Goal: Task Accomplishment & Management: Manage account settings

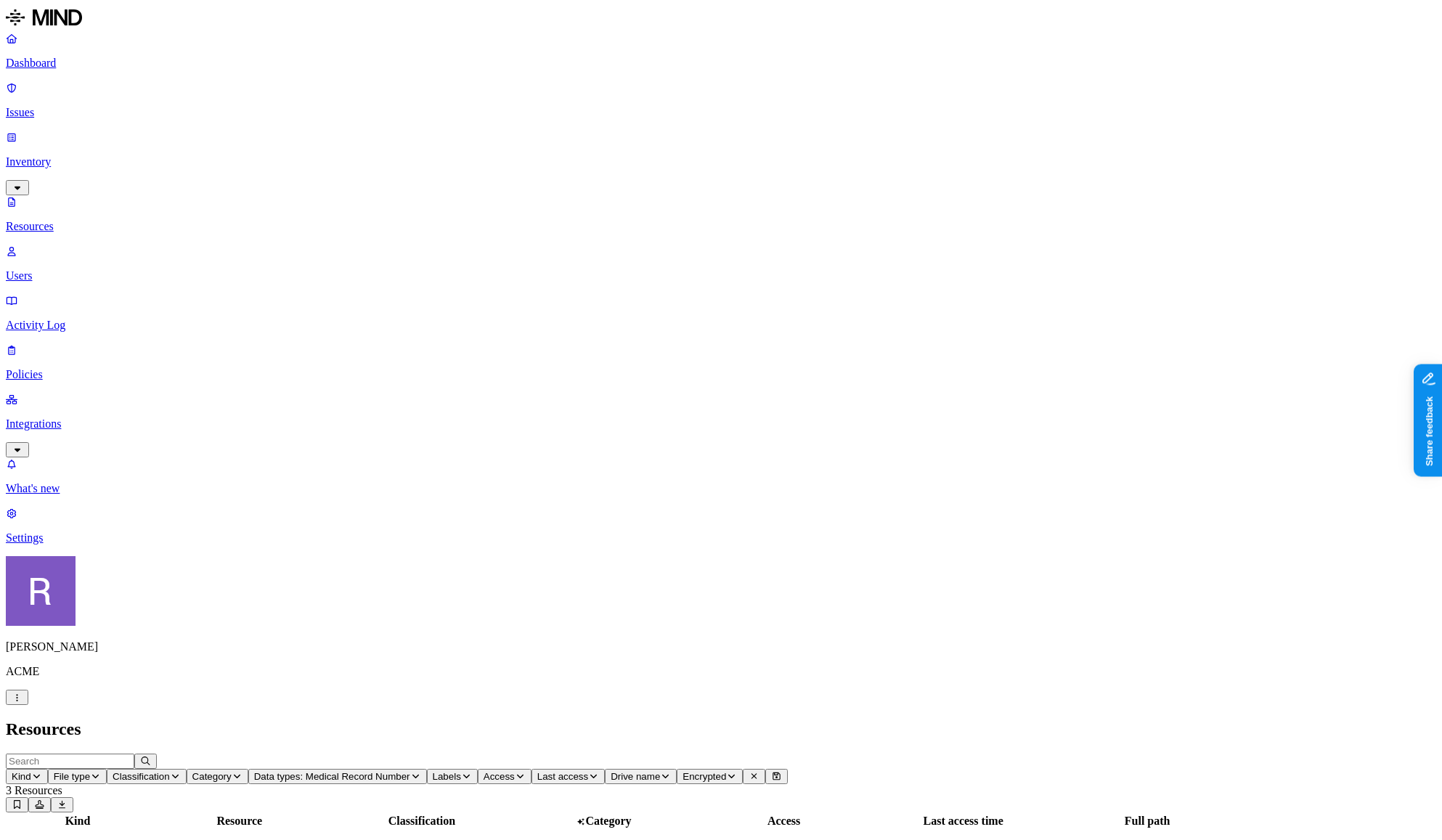
click at [41, 98] on link "Issues" at bounding box center [721, 99] width 1430 height 38
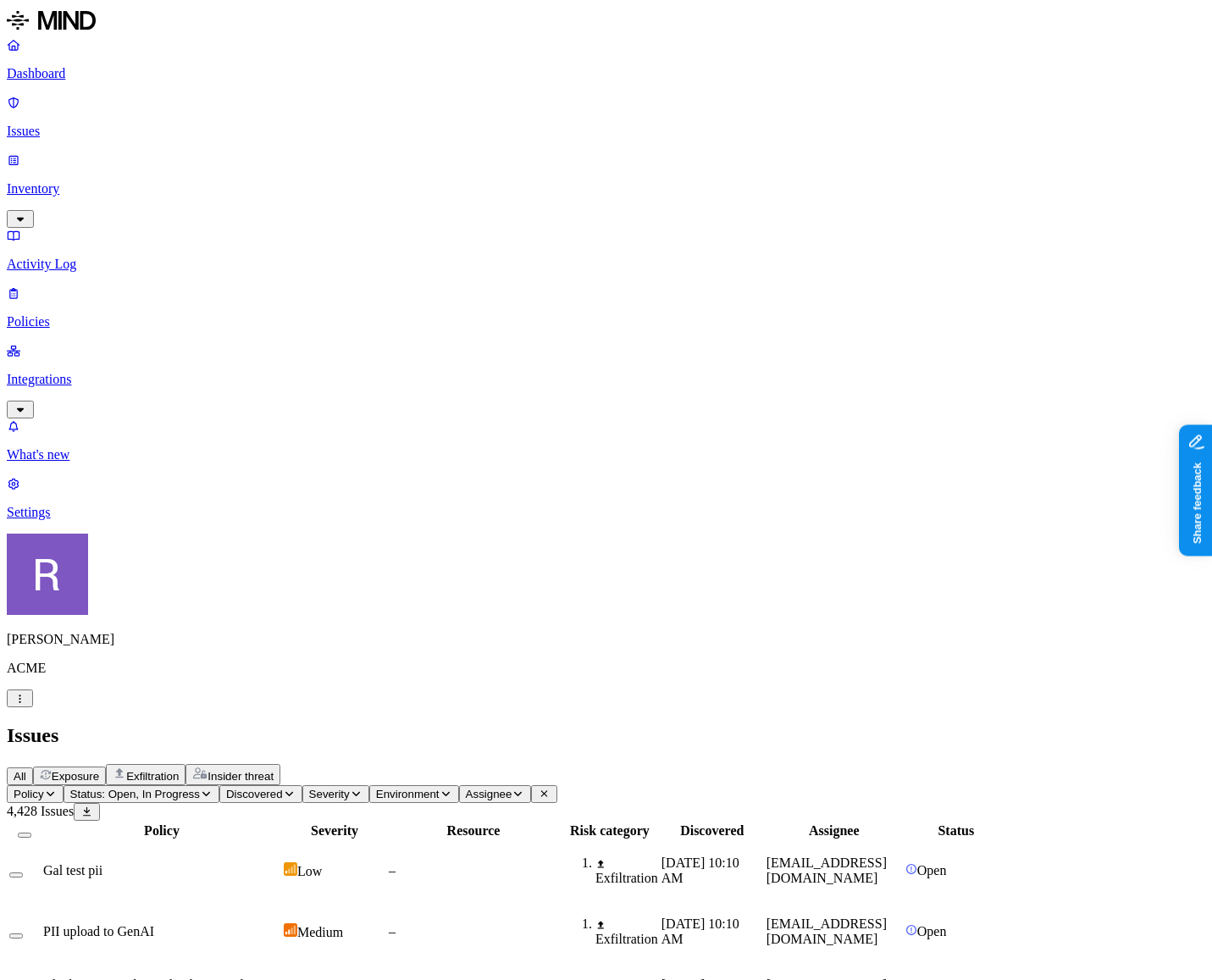
click at [91, 285] on link "Policies" at bounding box center [606, 307] width 1198 height 44
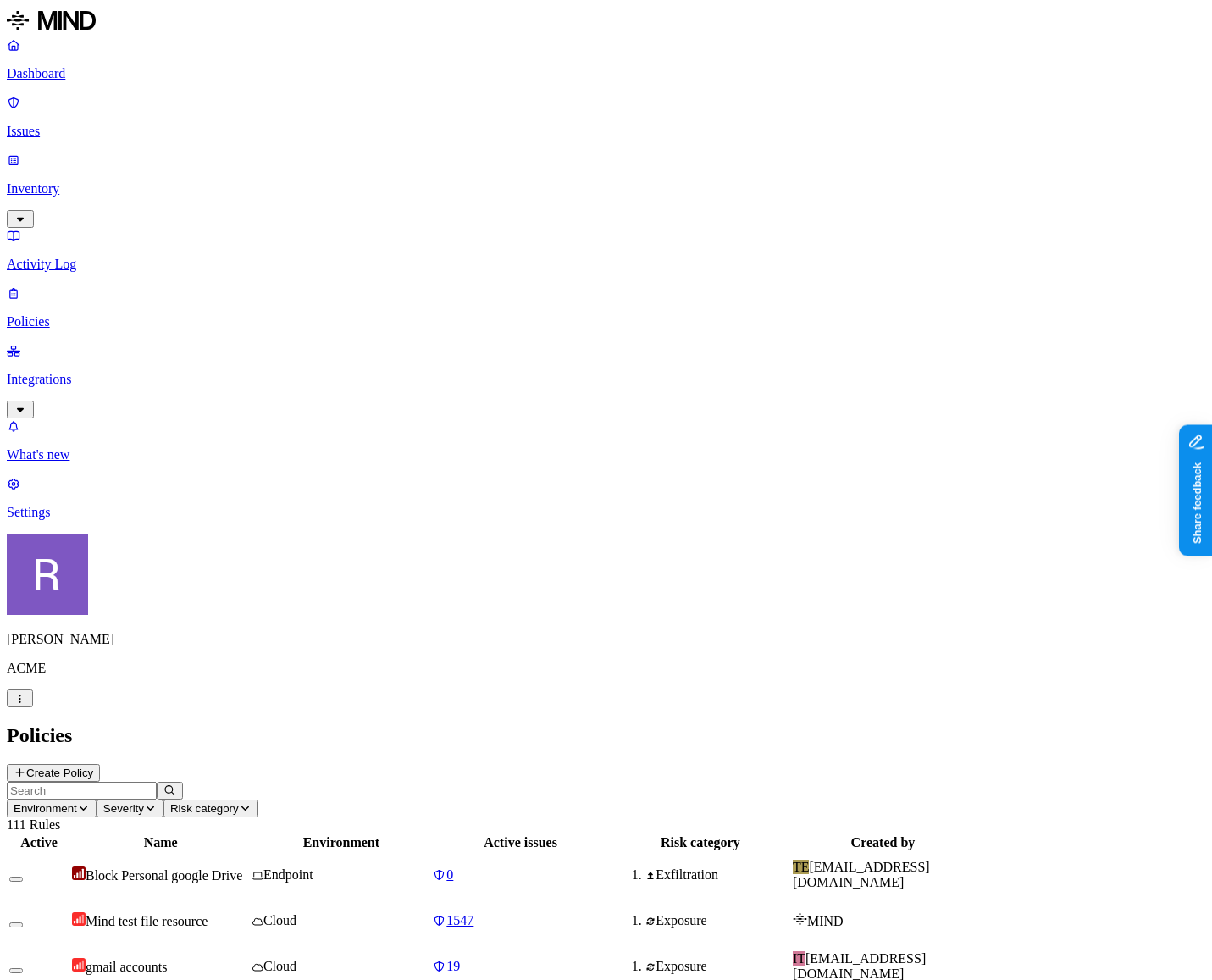
click at [58, 124] on p "Issues" at bounding box center [606, 131] width 1198 height 16
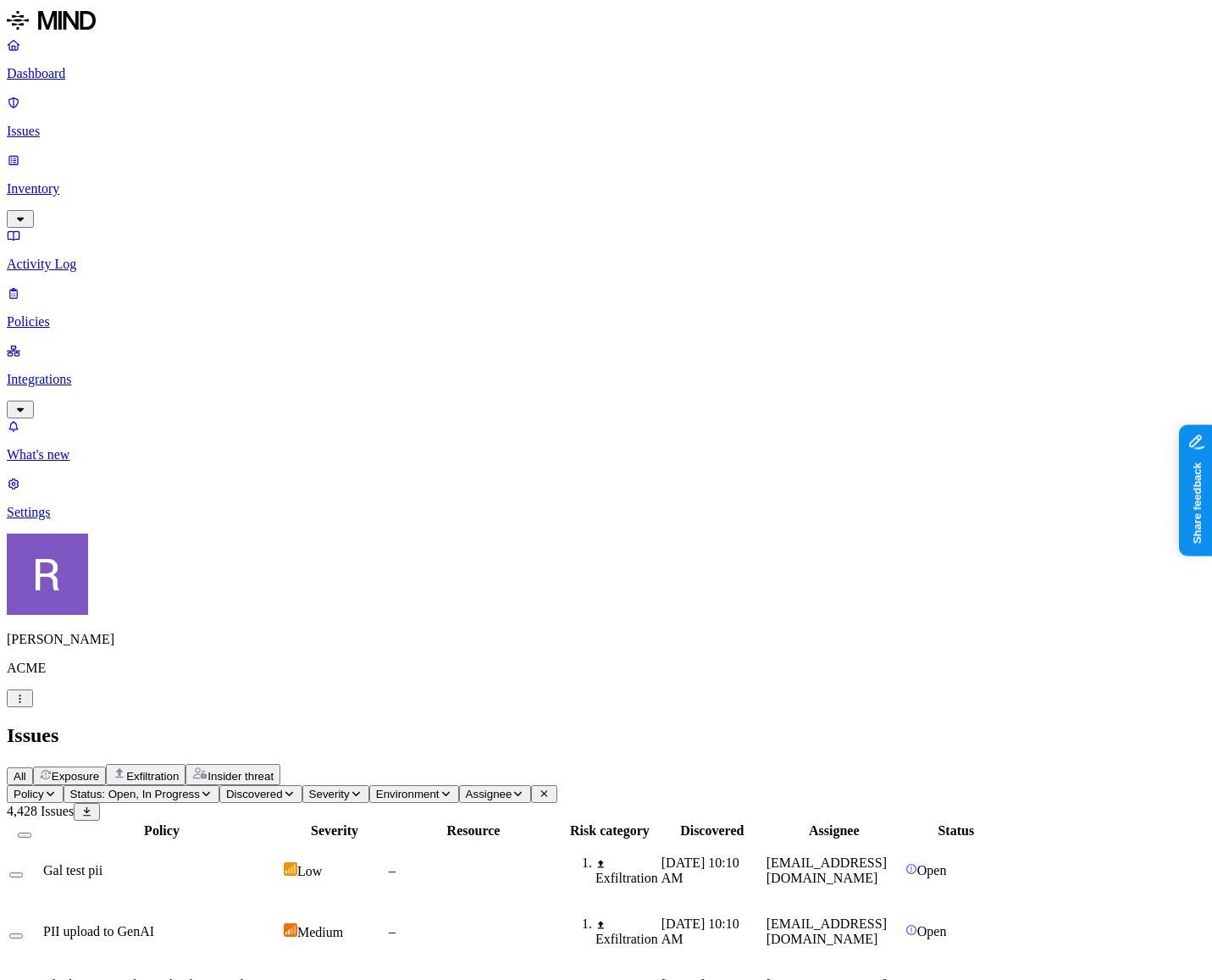
click at [73, 314] on p "Policies" at bounding box center [606, 322] width 1198 height 16
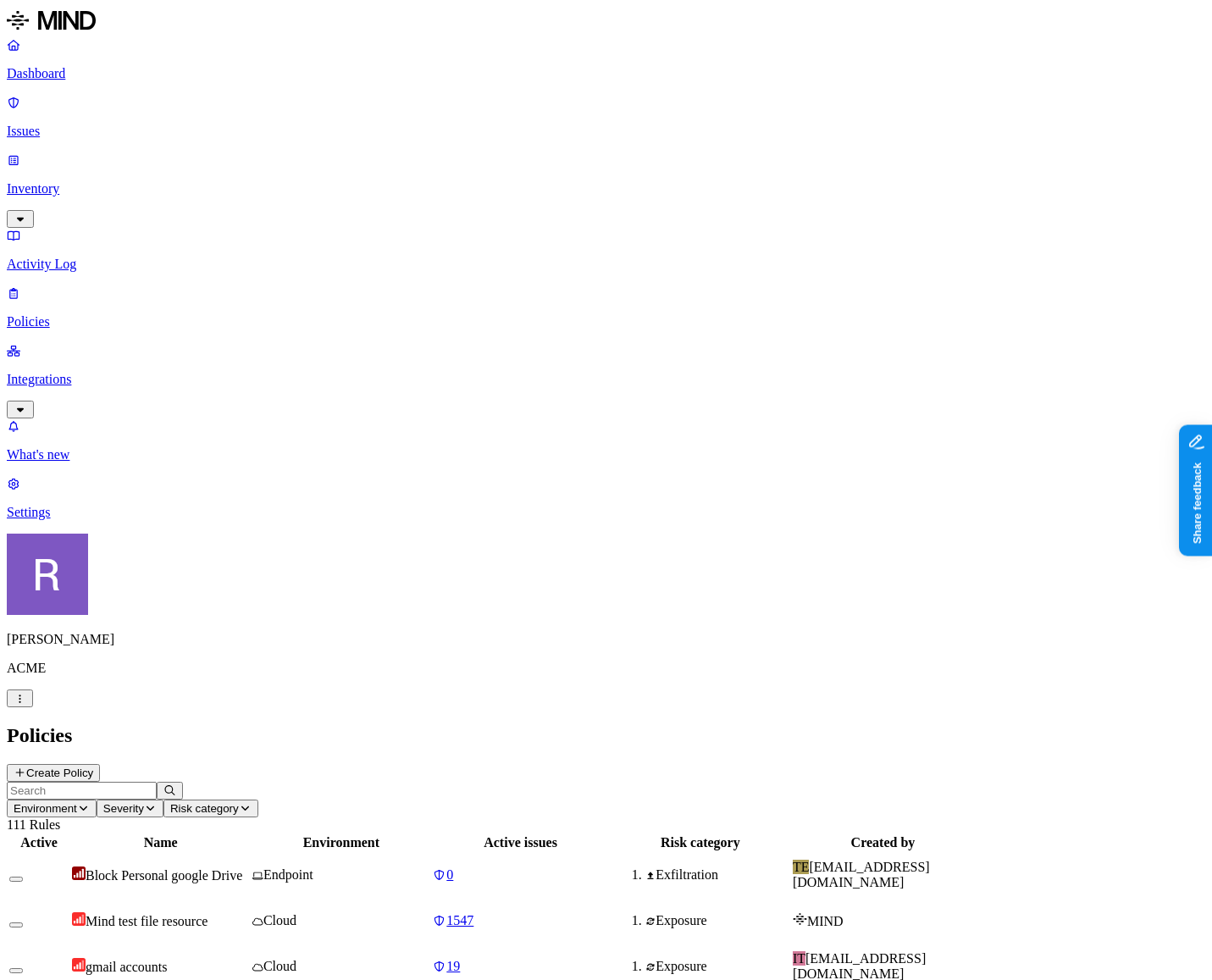
click at [71, 124] on p "Issues" at bounding box center [606, 131] width 1198 height 16
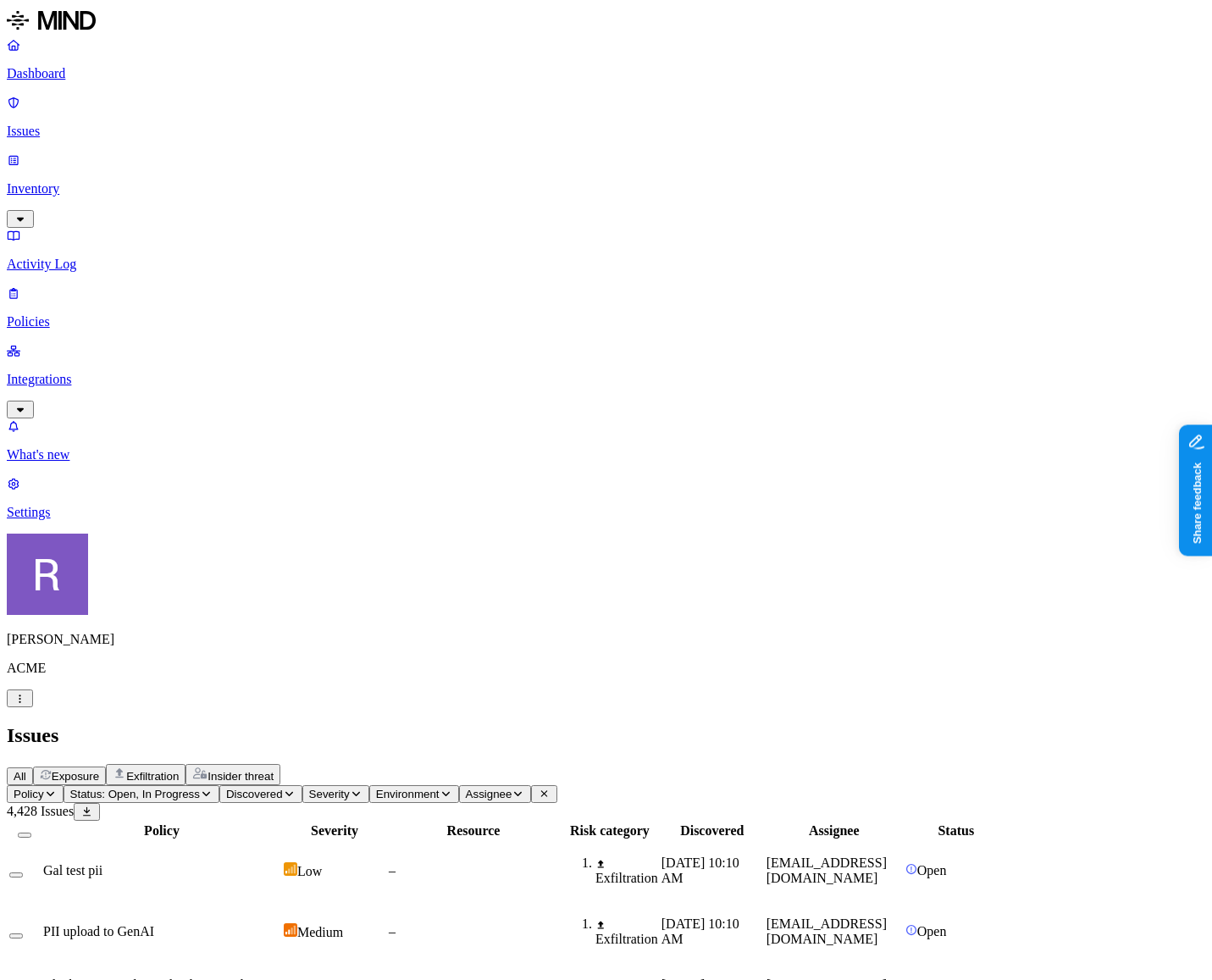
click at [105, 343] on link "Integrations" at bounding box center [606, 379] width 1198 height 73
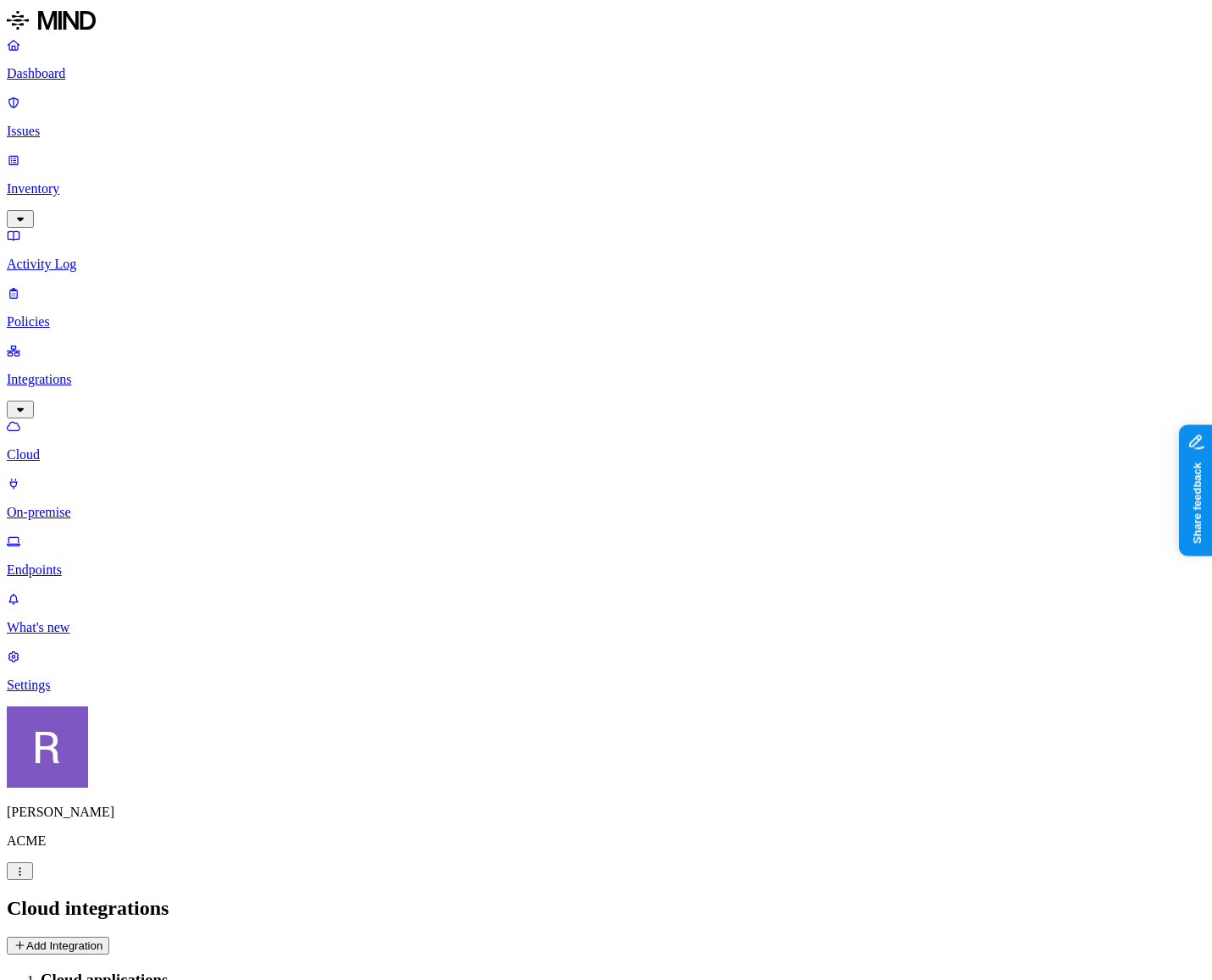
click at [88, 693] on p "Settings" at bounding box center [606, 685] width 1198 height 16
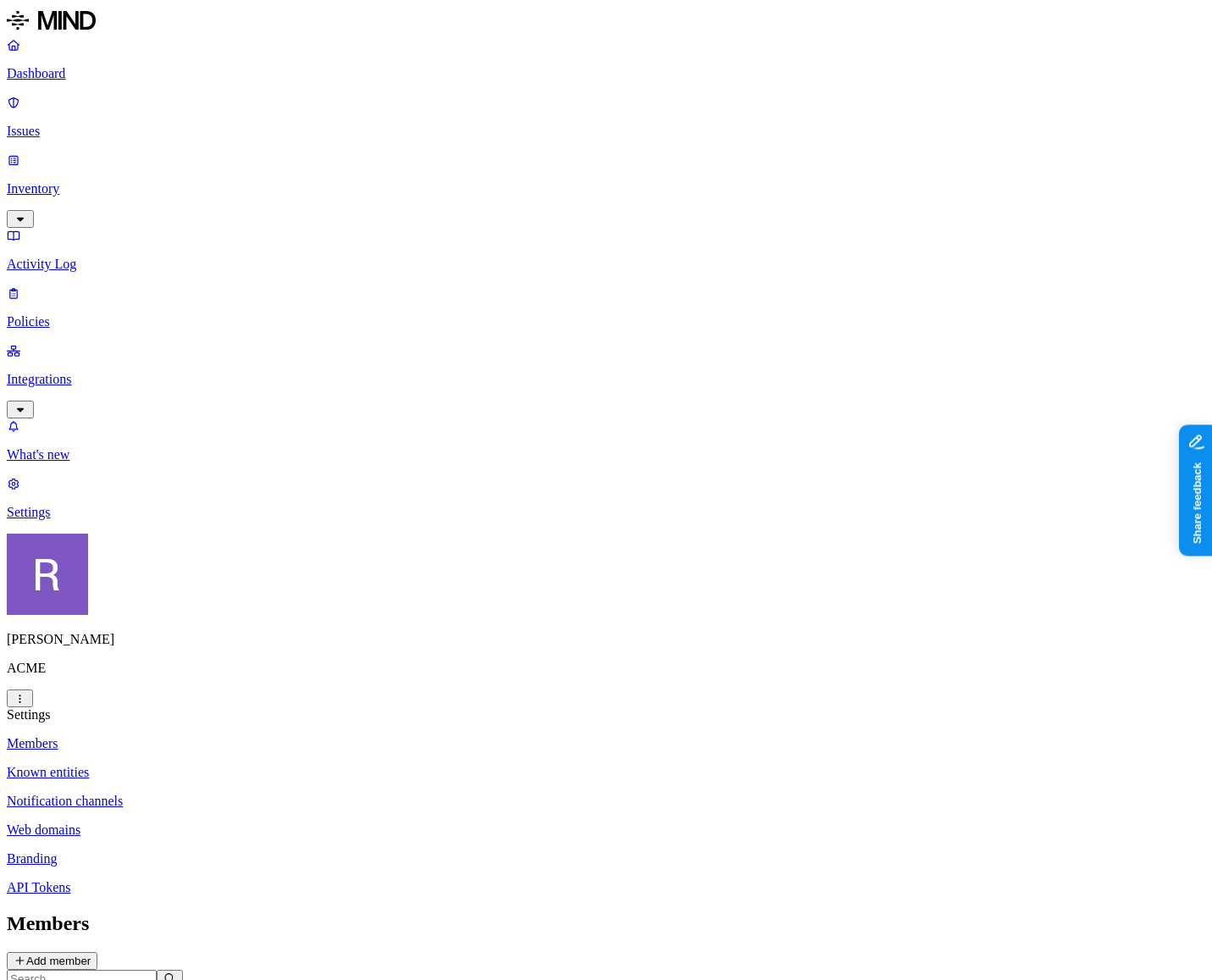
click at [248, 880] on p "API Tokens" at bounding box center [606, 888] width 1198 height 16
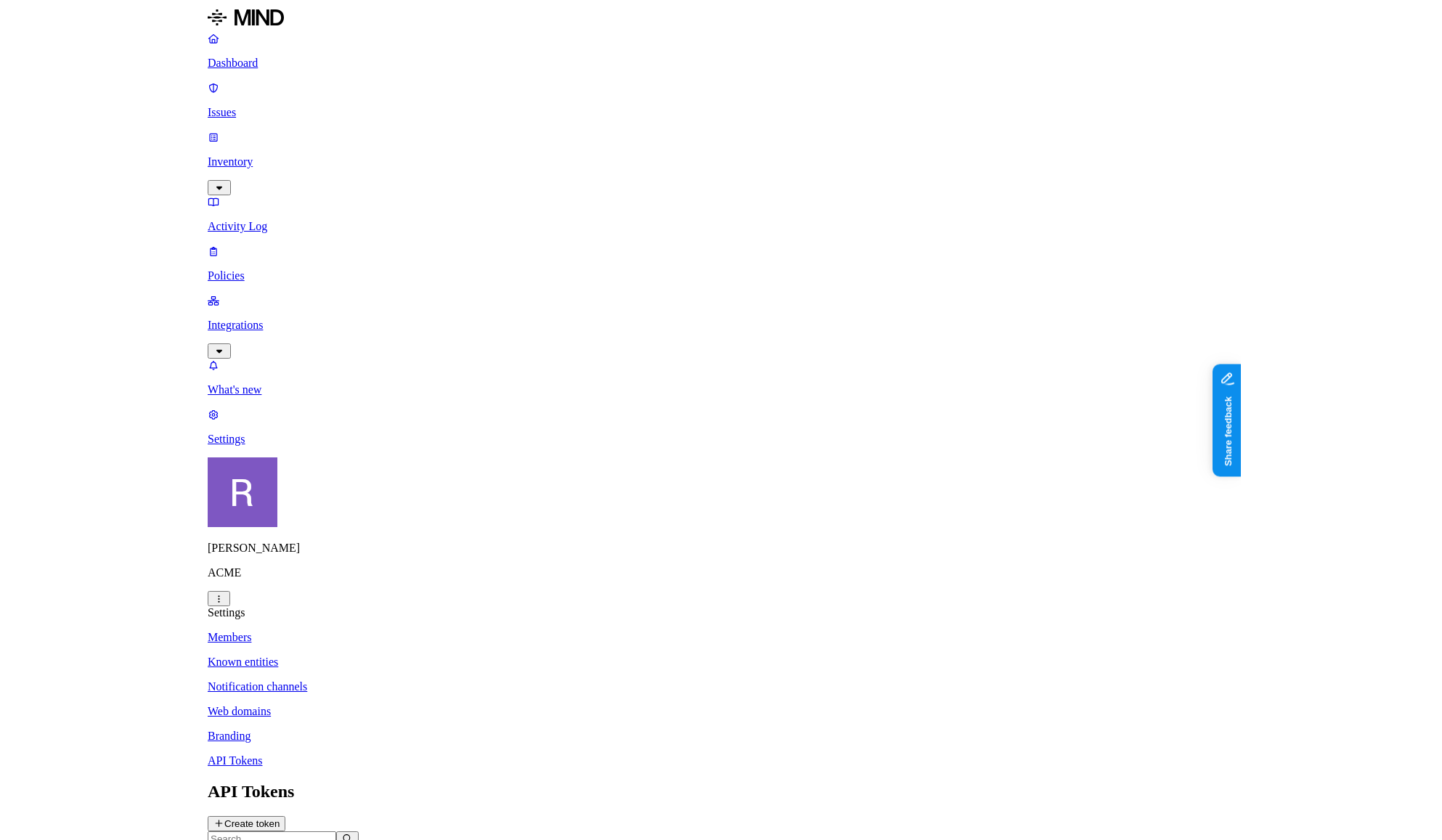
scroll to position [0, 0]
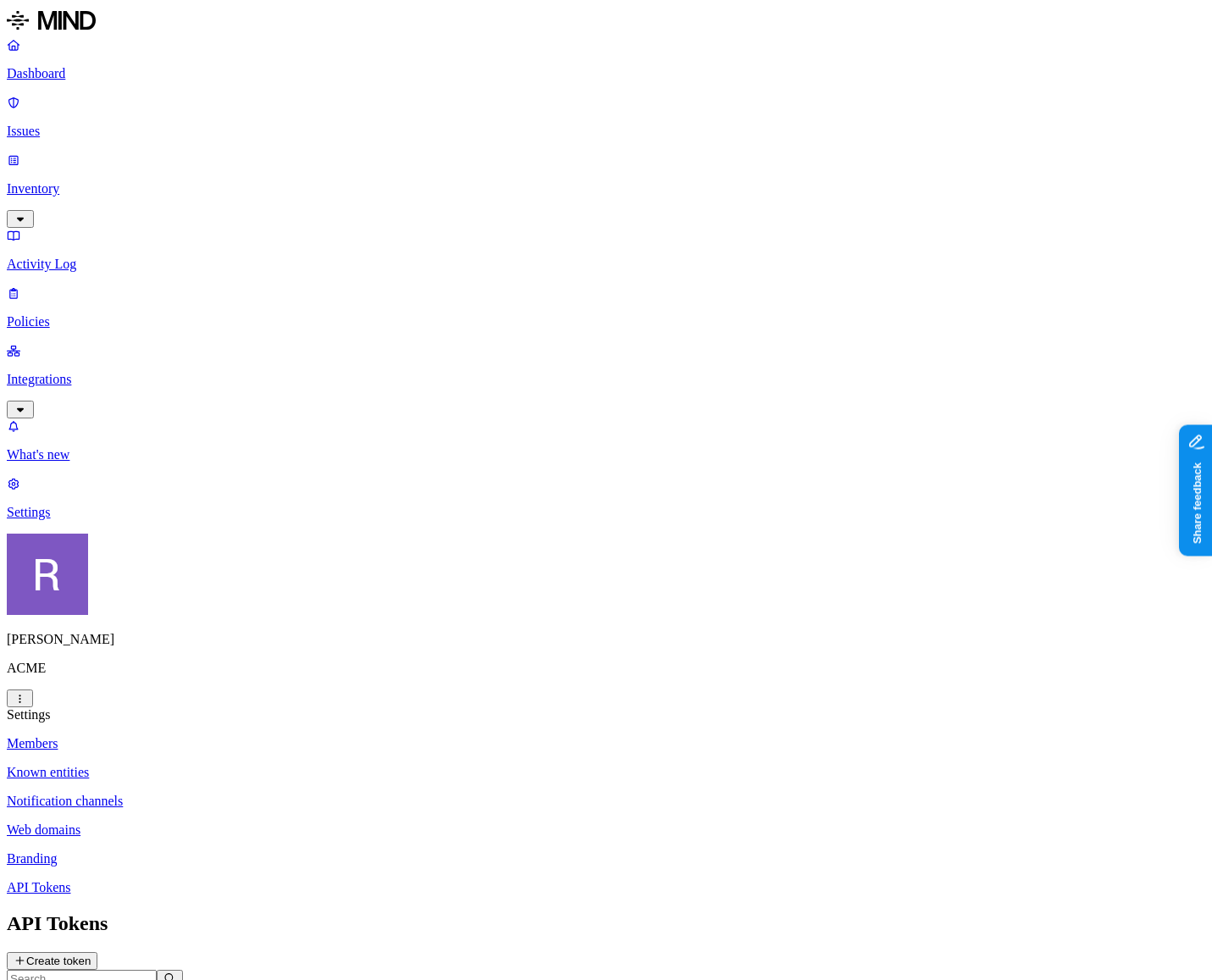
click at [97, 952] on button "Create token" at bounding box center [52, 961] width 91 height 18
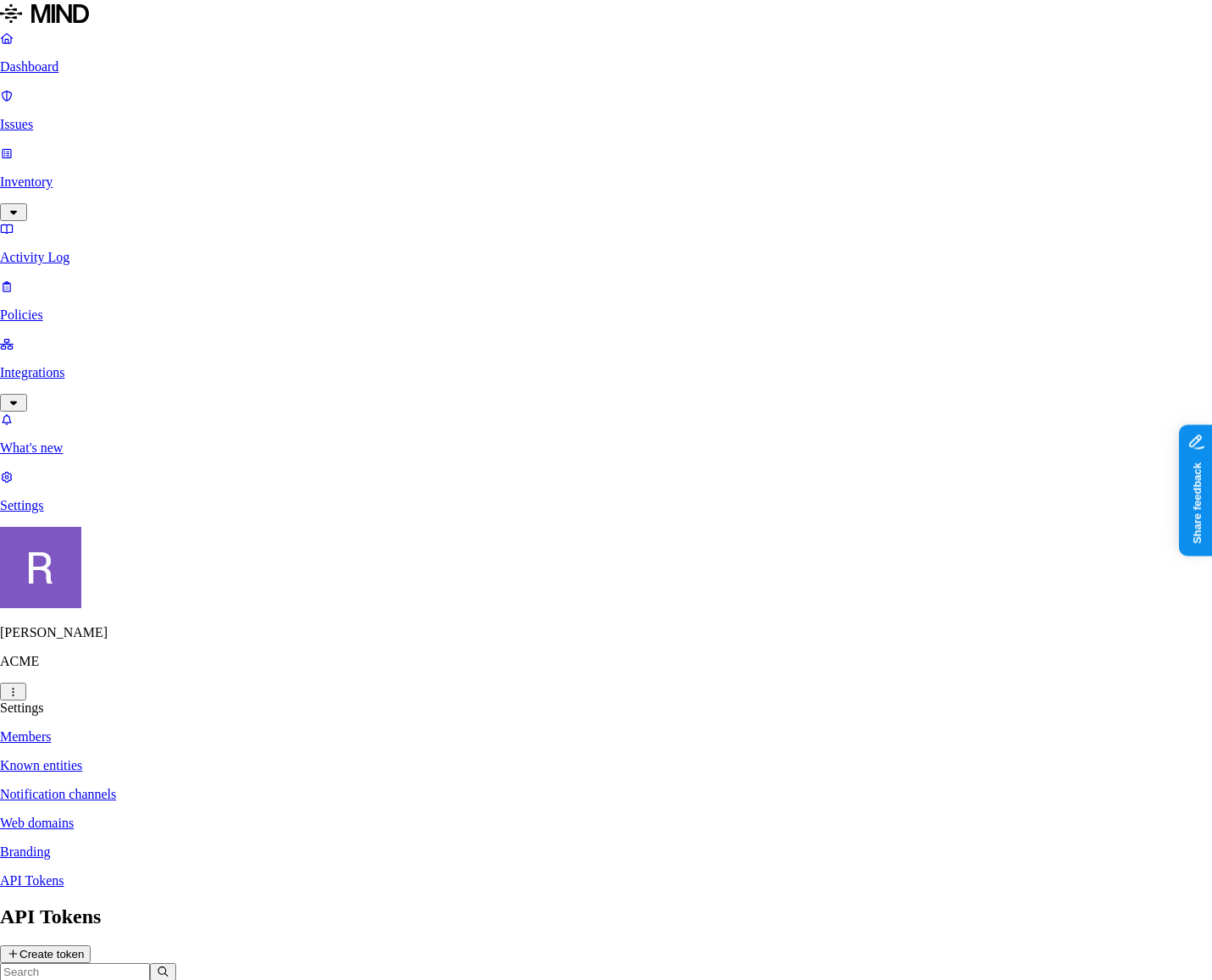
type input "RT API testing token"
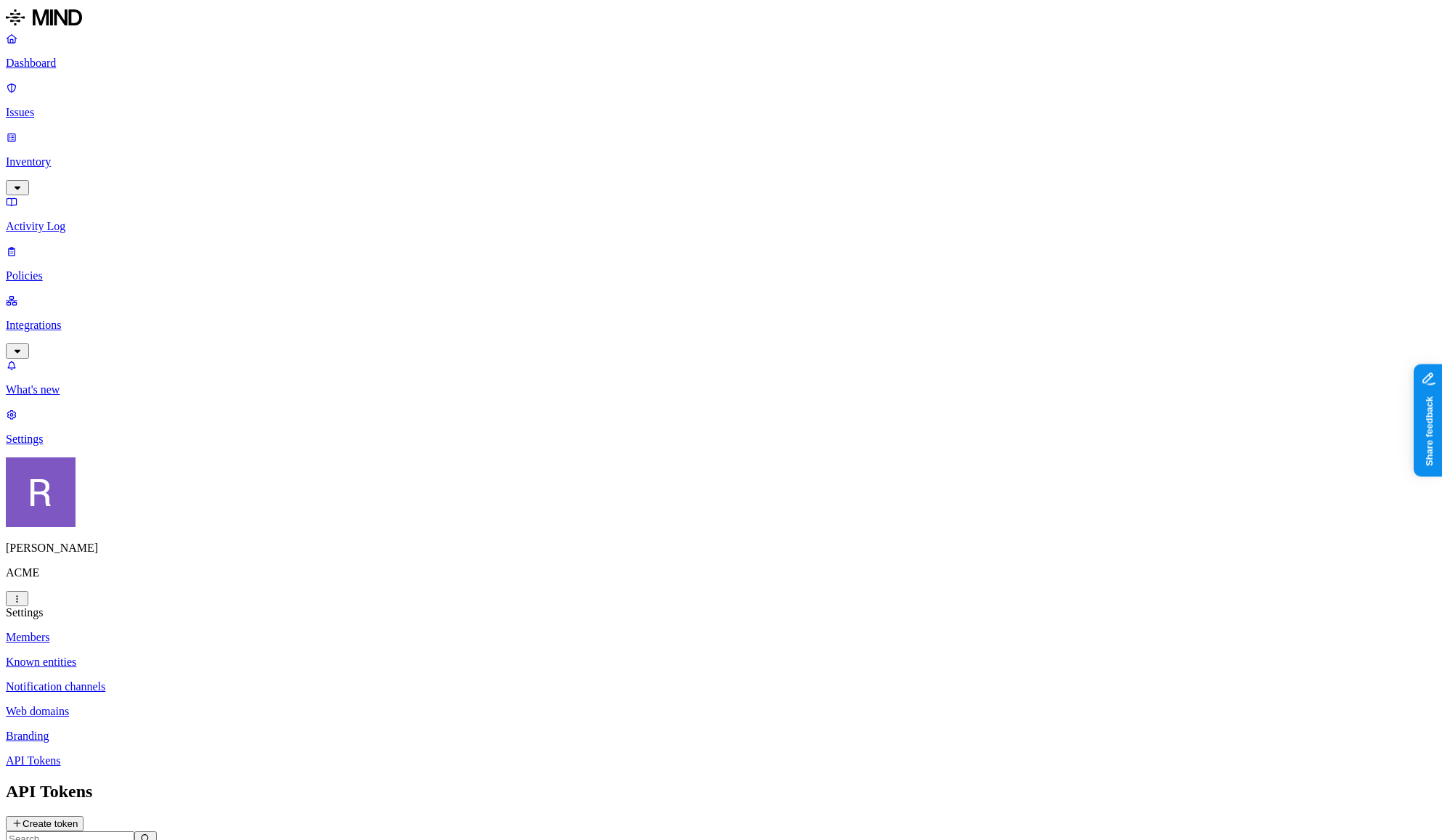
click at [134, 831] on input "text" at bounding box center [70, 838] width 129 height 15
type input "rt"
